Goal: Transaction & Acquisition: Book appointment/travel/reservation

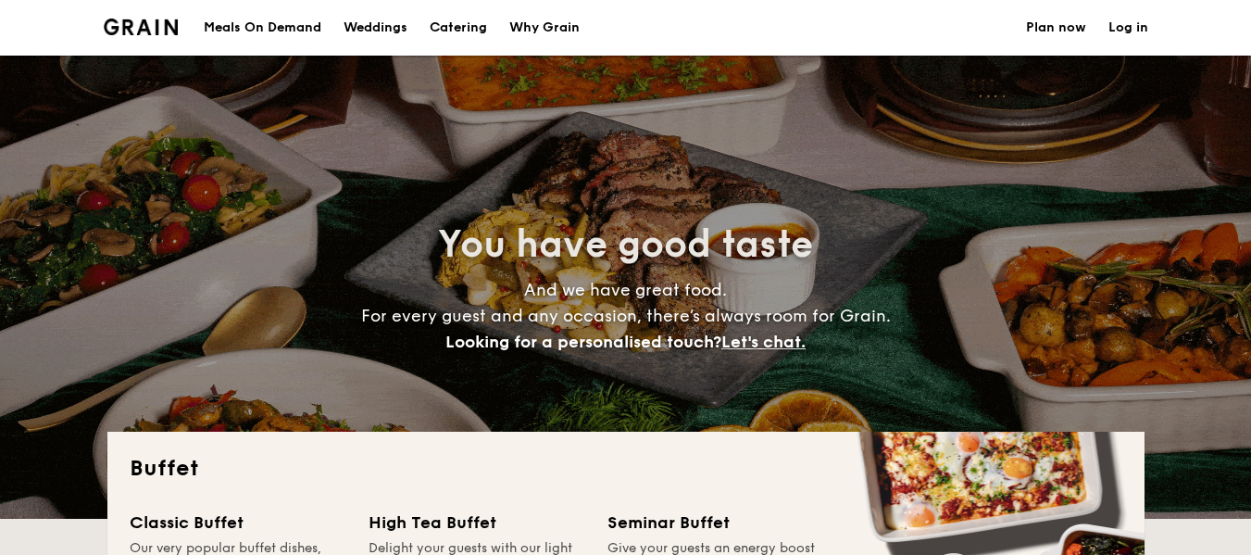
select select
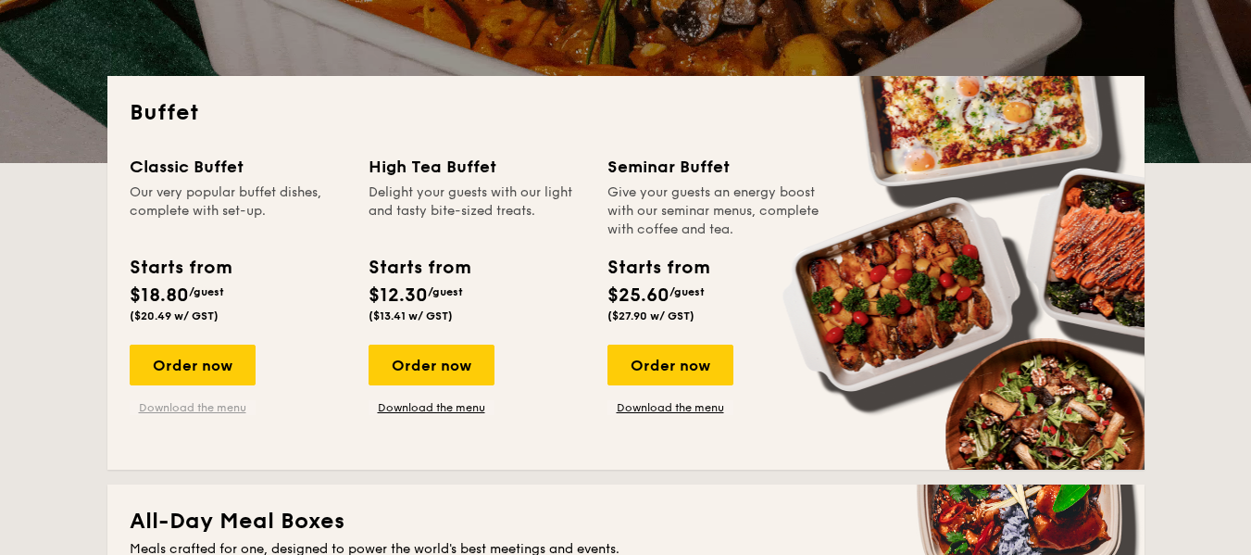
click at [203, 408] on link "Download the menu" at bounding box center [193, 407] width 126 height 15
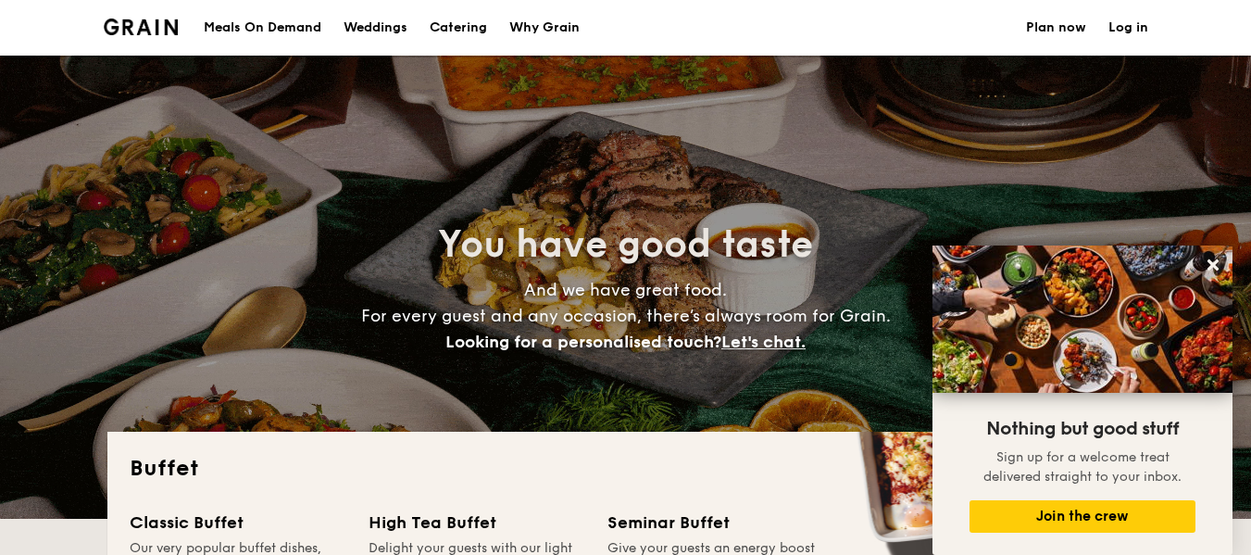
click at [466, 31] on h1 "Catering" at bounding box center [458, 28] width 57 height 56
click at [465, 19] on h1 "Catering" at bounding box center [458, 28] width 57 height 56
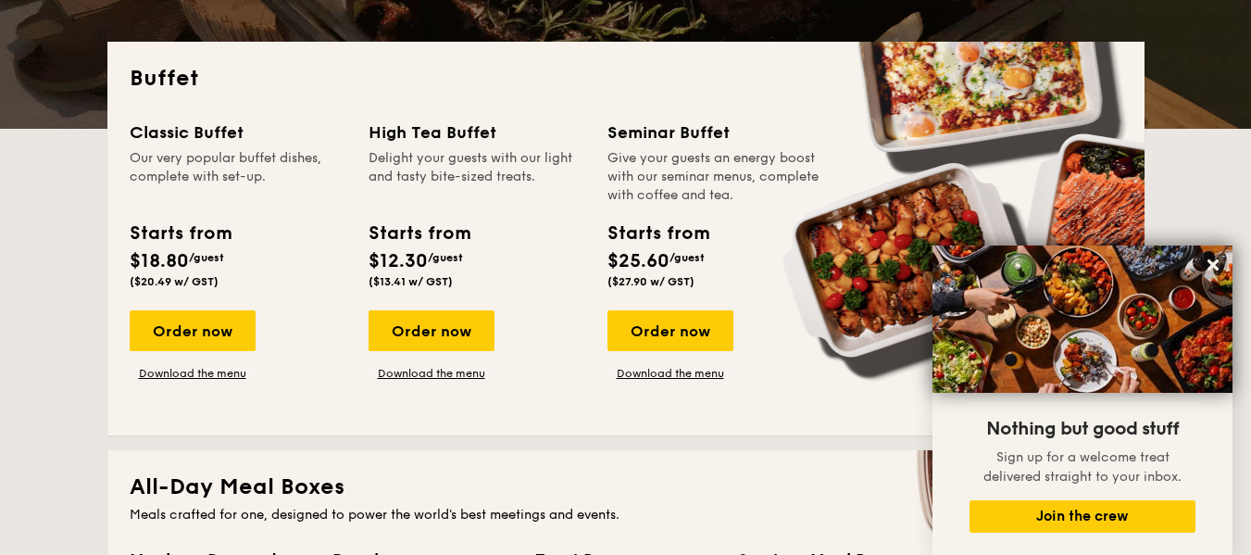
scroll to position [391, 0]
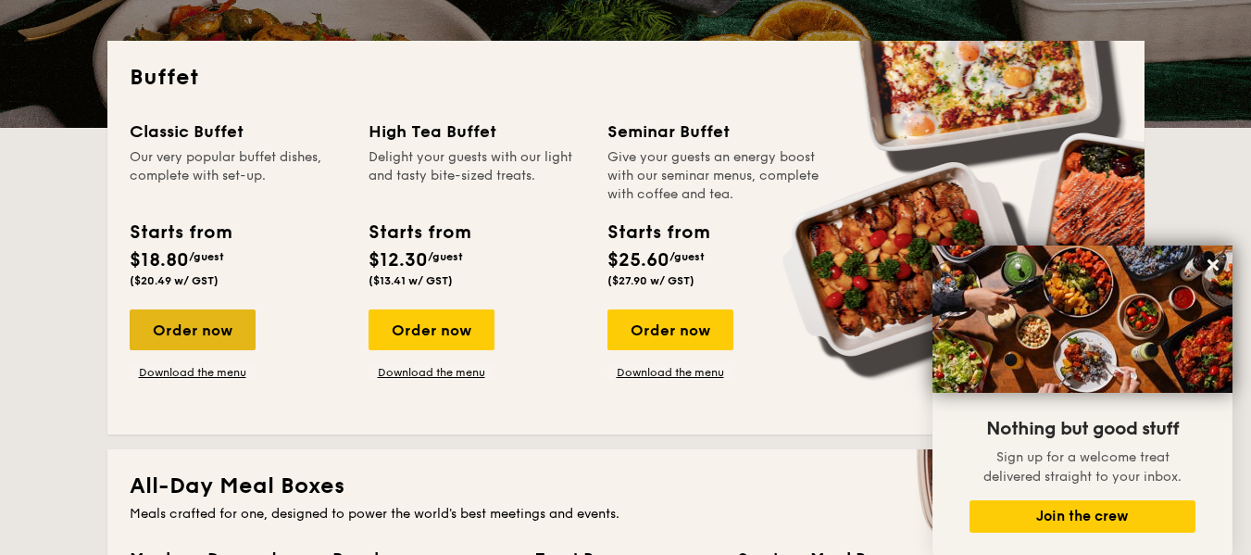
click at [231, 341] on div "Order now" at bounding box center [193, 329] width 126 height 41
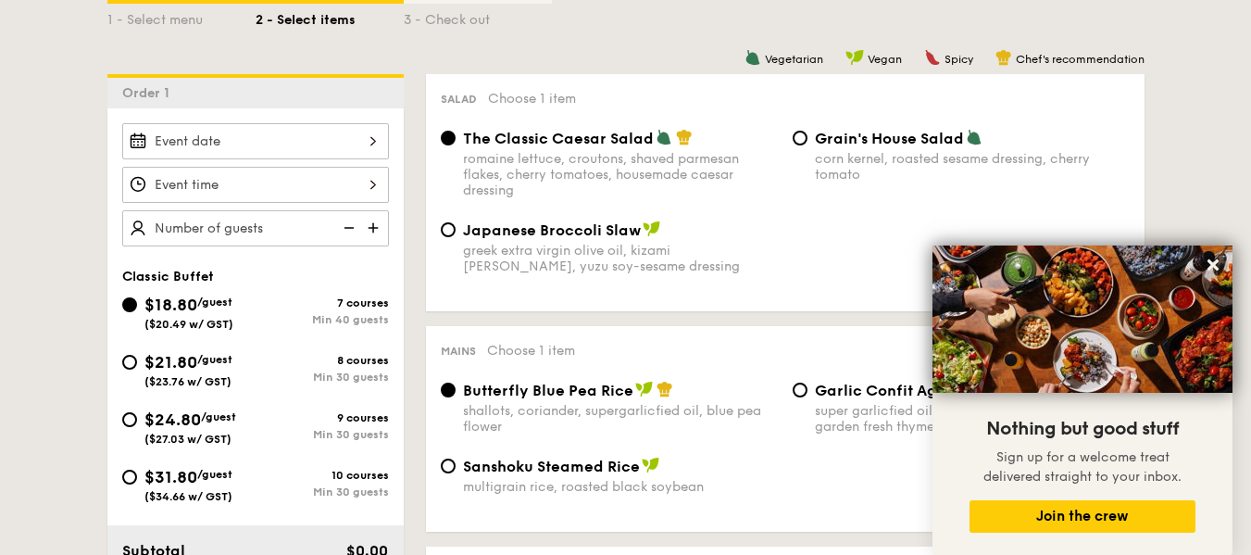
scroll to position [449, 0]
click at [131, 357] on input "$21.80 /guest ($23.76 w/ GST) 8 courses Min 30 guests" at bounding box center [129, 361] width 15 height 15
radio input "true"
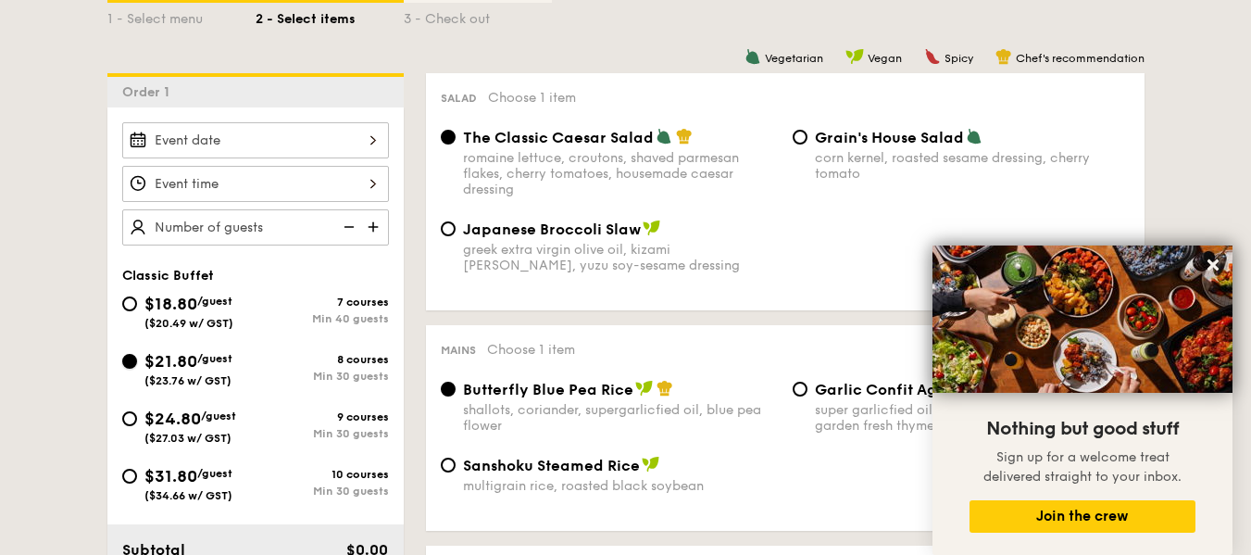
radio input "true"
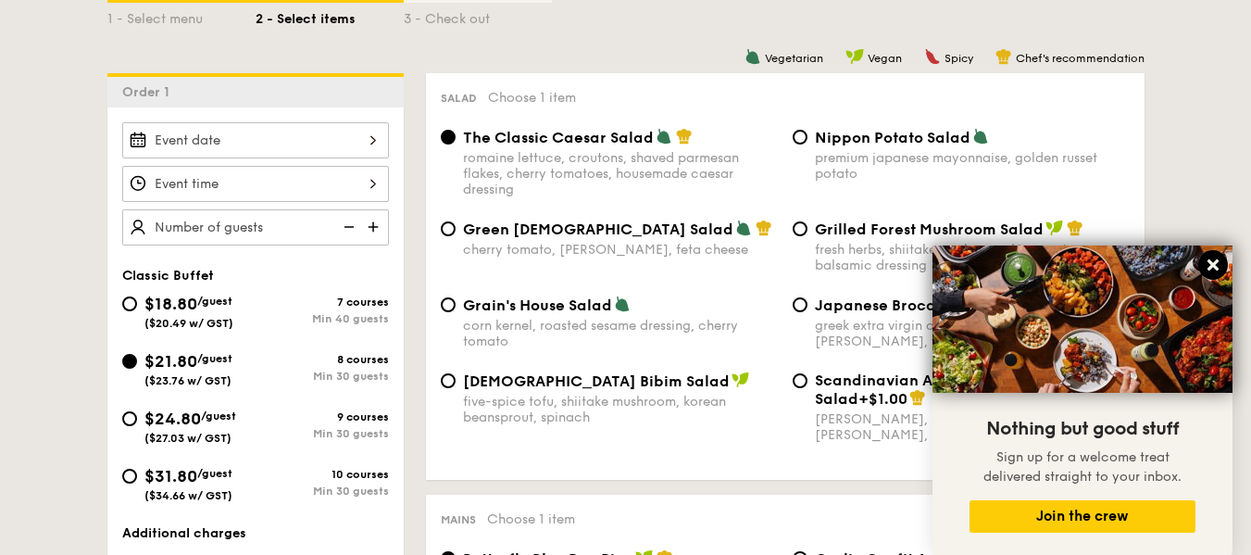
click at [1216, 263] on icon at bounding box center [1213, 264] width 11 height 11
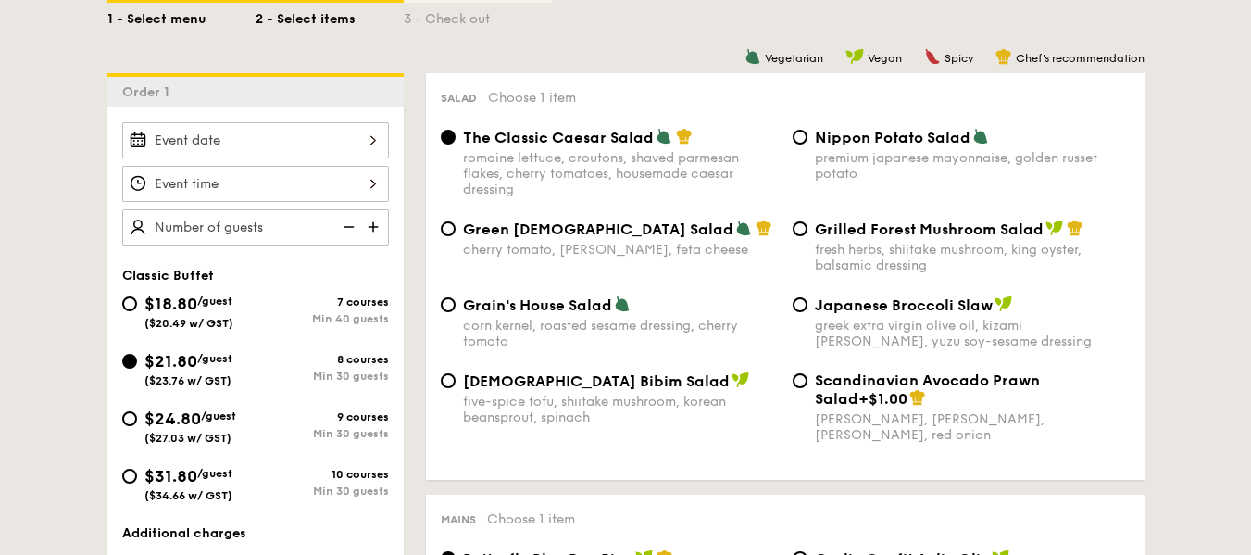
select select
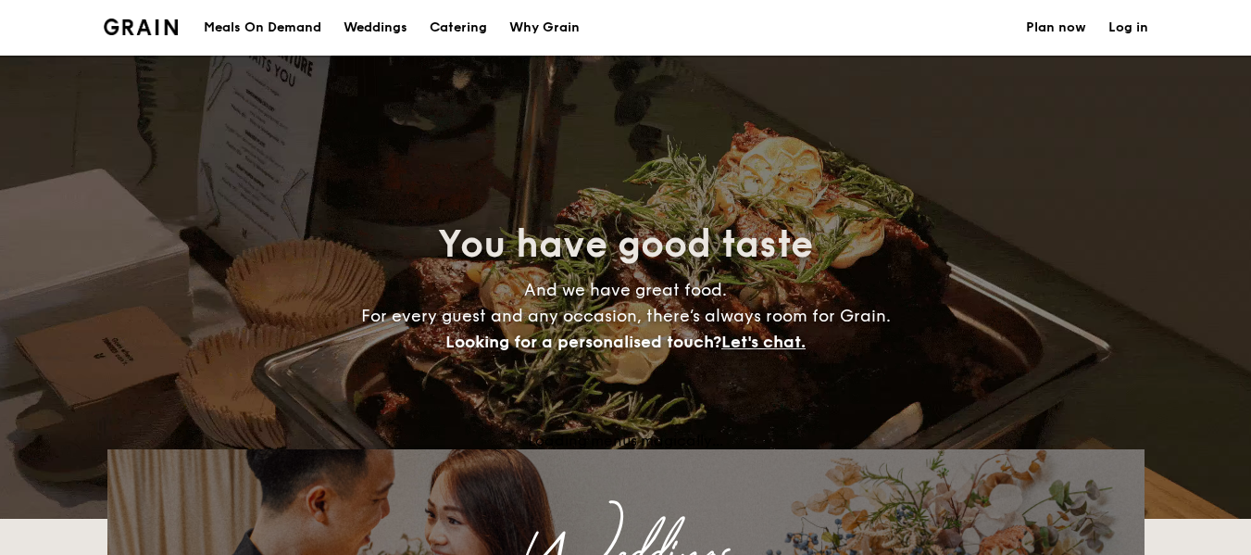
click at [145, 24] on img at bounding box center [141, 27] width 75 height 17
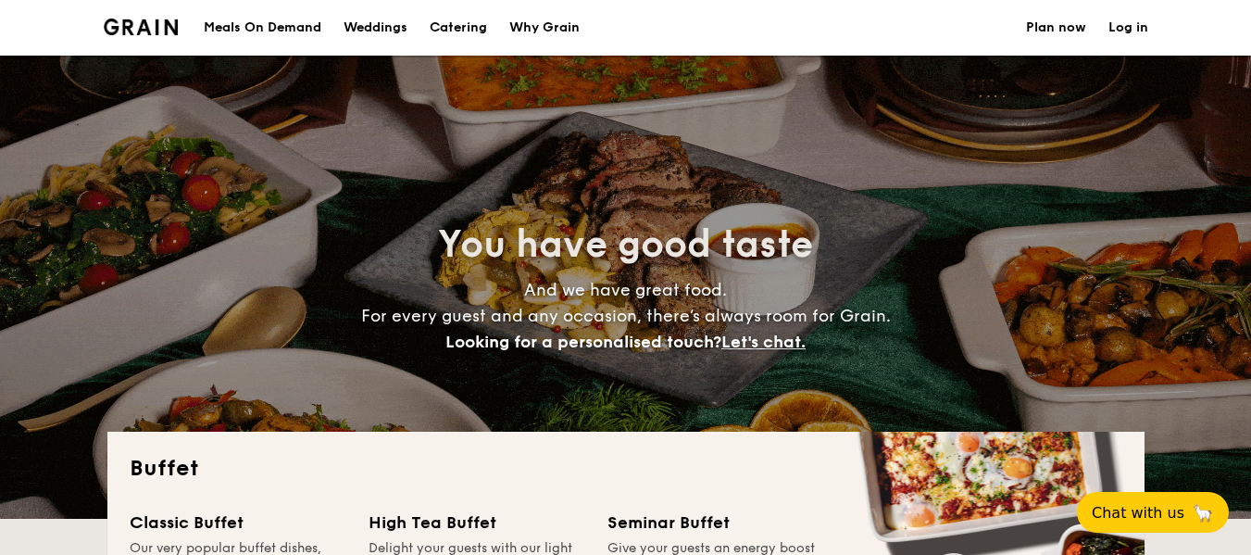
select select
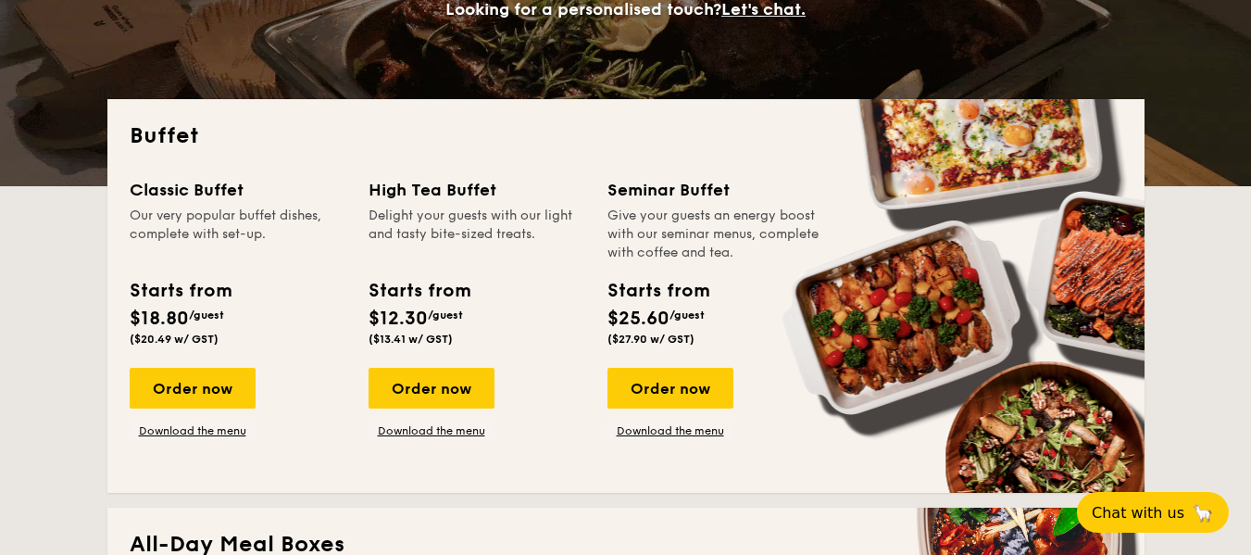
scroll to position [338, 0]
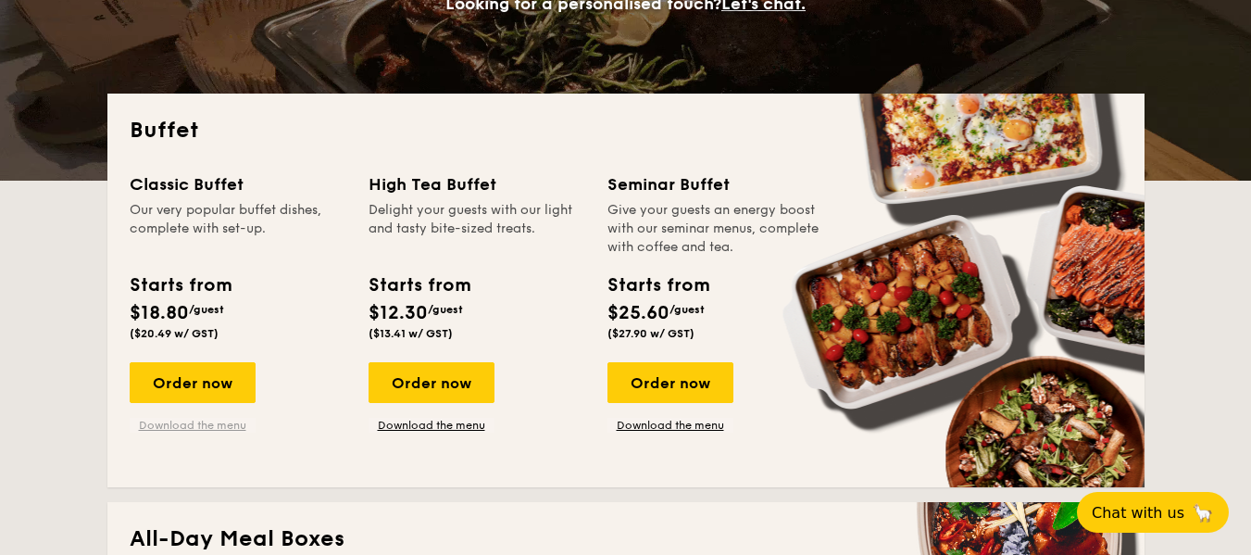
click at [207, 423] on link "Download the menu" at bounding box center [193, 425] width 126 height 15
